Goal: Navigation & Orientation: Find specific page/section

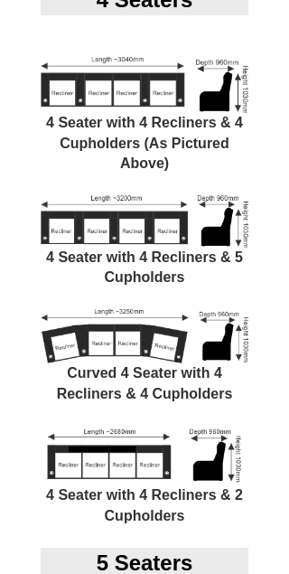
scroll to position [2186, 0]
click at [124, 425] on img at bounding box center [145, 455] width 208 height 61
click at [101, 425] on img at bounding box center [145, 455] width 208 height 61
click at [128, 425] on img at bounding box center [145, 455] width 208 height 61
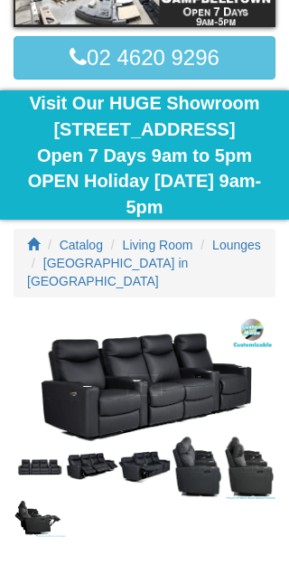
scroll to position [223, 0]
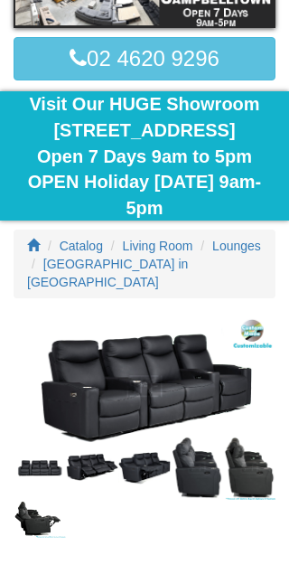
click at [82, 239] on span "Catalog" at bounding box center [81, 246] width 43 height 14
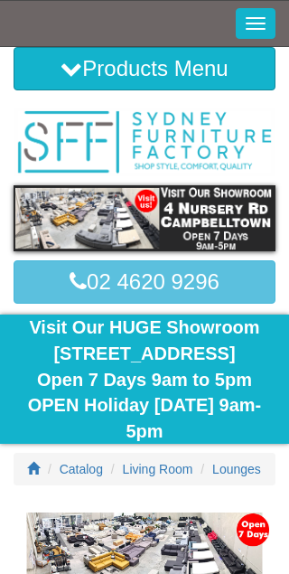
click at [212, 476] on span "Lounges" at bounding box center [236, 469] width 49 height 14
click at [73, 465] on span "Catalog" at bounding box center [81, 469] width 43 height 14
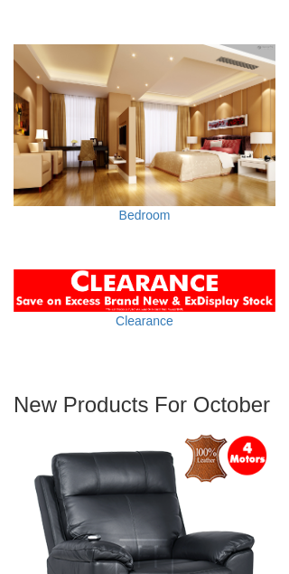
scroll to position [3203, 0]
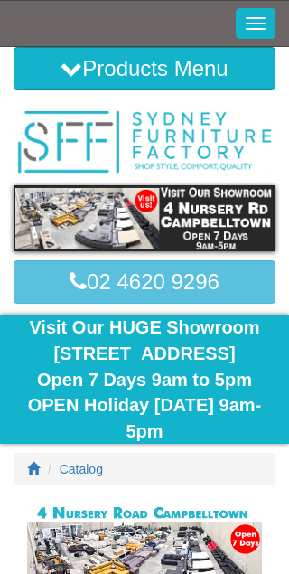
scroll to position [262, 0]
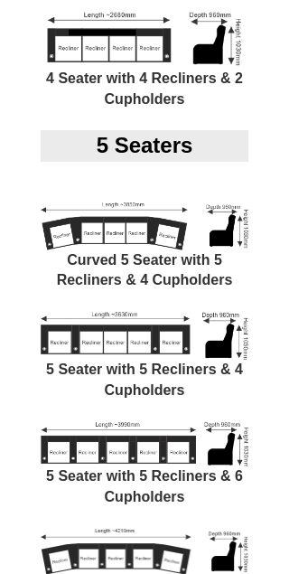
scroll to position [2801, 0]
